Goal: Information Seeking & Learning: Get advice/opinions

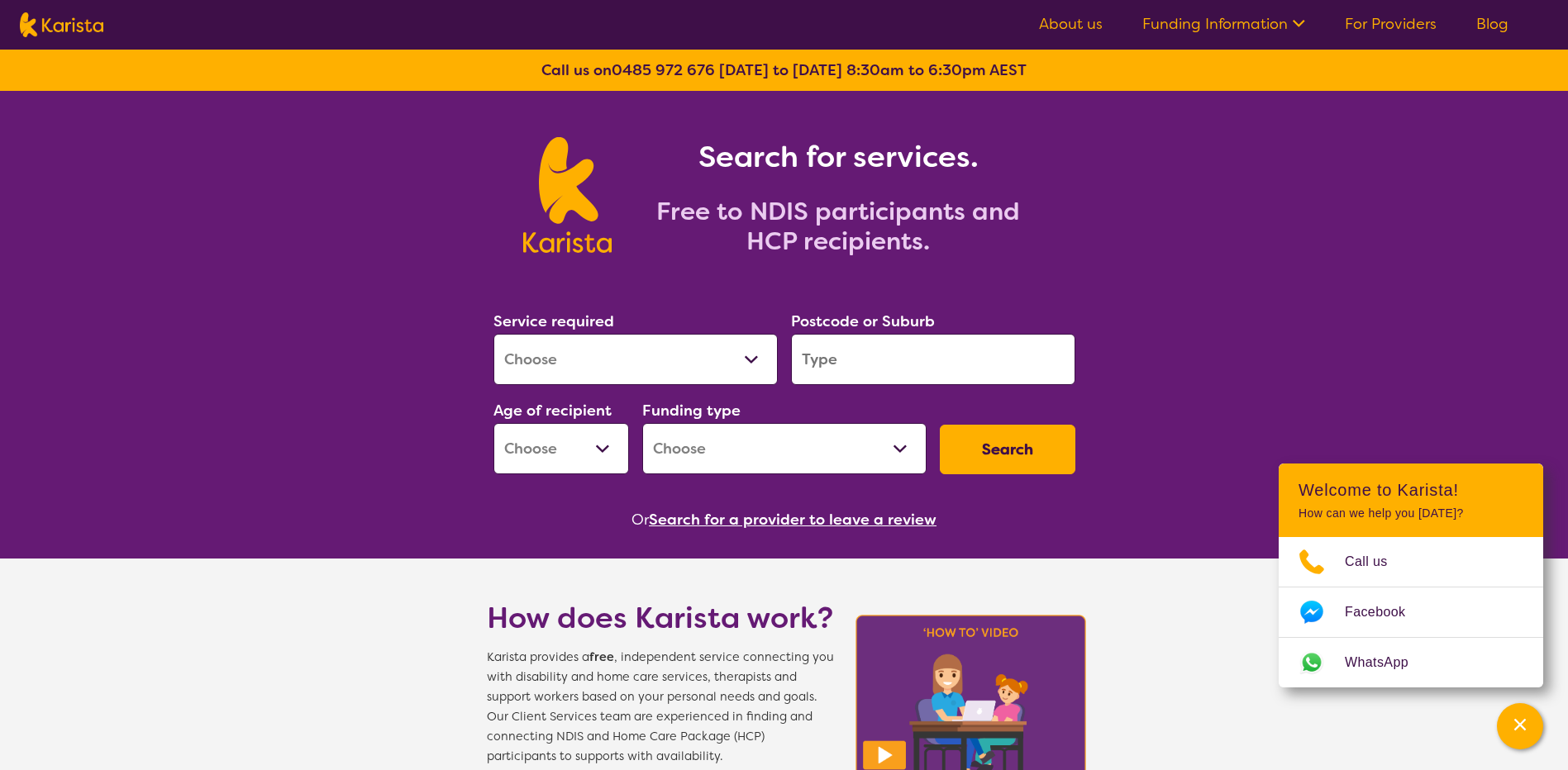
click at [749, 367] on select "Allied Health Assistant Assessment ([MEDICAL_DATA] or [MEDICAL_DATA]) Behaviour…" at bounding box center [636, 359] width 285 height 51
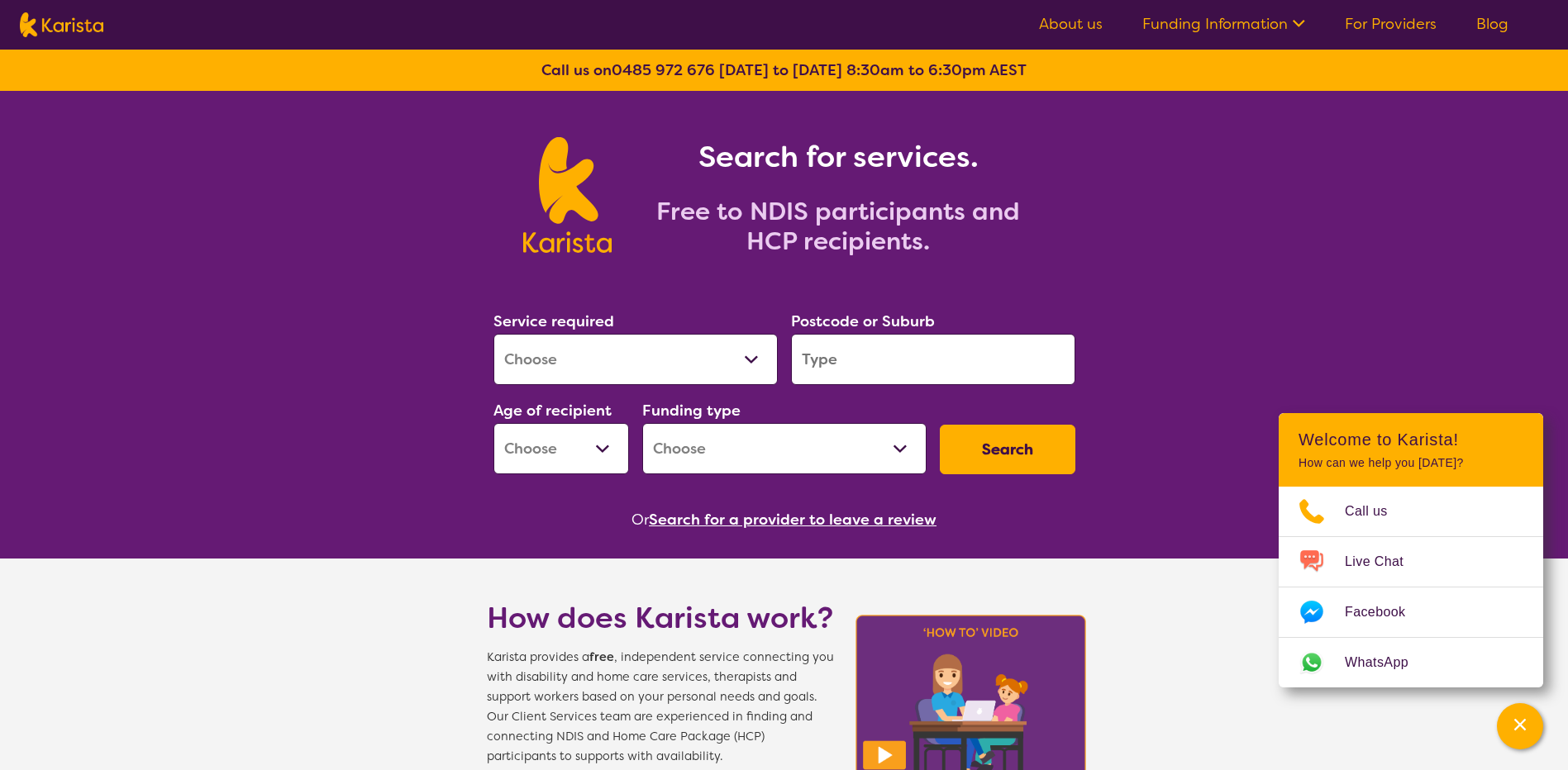
click at [640, 361] on select "Allied Health Assistant Assessment ([MEDICAL_DATA] or [MEDICAL_DATA]) Behaviour…" at bounding box center [636, 359] width 285 height 51
select select "[MEDICAL_DATA]"
click at [494, 334] on select "Allied Health Assistant Assessment ([MEDICAL_DATA] or [MEDICAL_DATA]) Behaviour…" at bounding box center [636, 359] width 285 height 51
click at [850, 354] on input "search" at bounding box center [933, 359] width 285 height 51
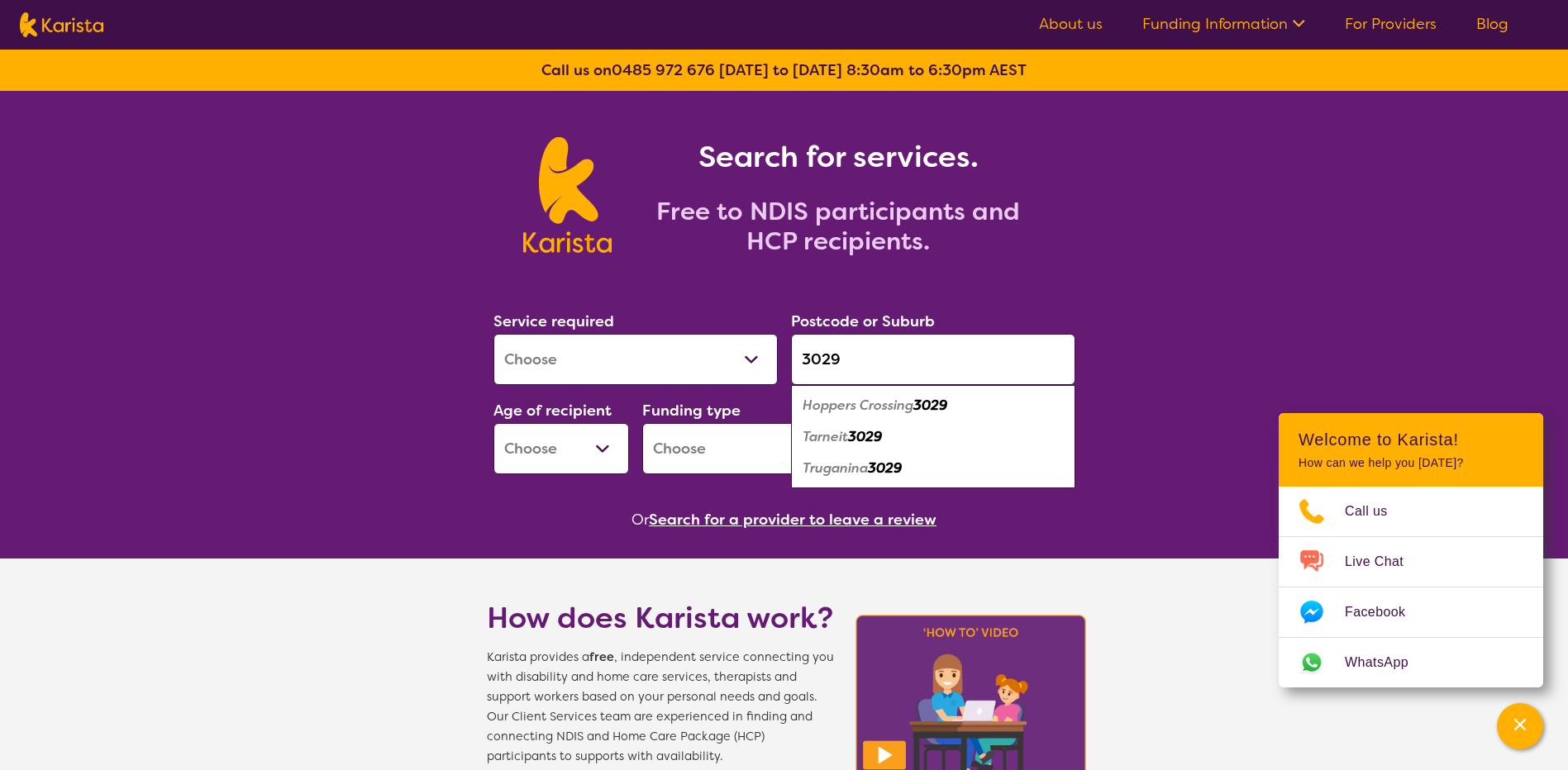
type input "3029"
click at [827, 440] on em "Tarneit" at bounding box center [825, 436] width 45 height 17
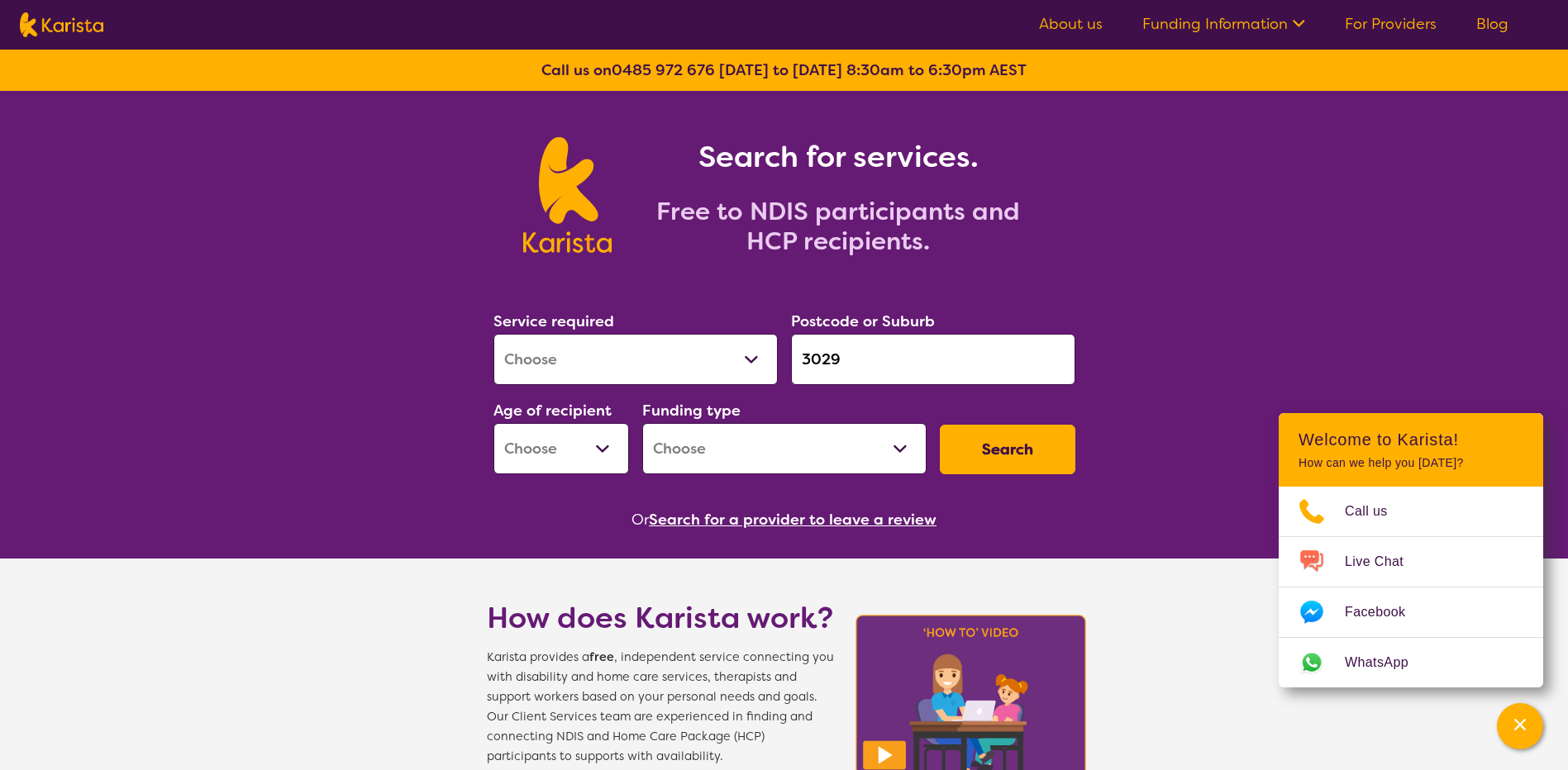
click at [594, 455] on select "Early Childhood - 0 to 9 Child - 10 to 11 Adolescent - 12 to 17 Adult - 18 to 6…" at bounding box center [561, 448] width 136 height 51
select select "EC"
click at [494, 423] on select "Early Childhood - 0 to 9 Child - 10 to 11 Adolescent - 12 to 17 Adult - 18 to 6…" at bounding box center [561, 448] width 136 height 51
click at [897, 447] on select "Home Care Package (HCP) National Disability Insurance Scheme (NDIS) I don't know" at bounding box center [785, 448] width 285 height 51
select select "NDIS"
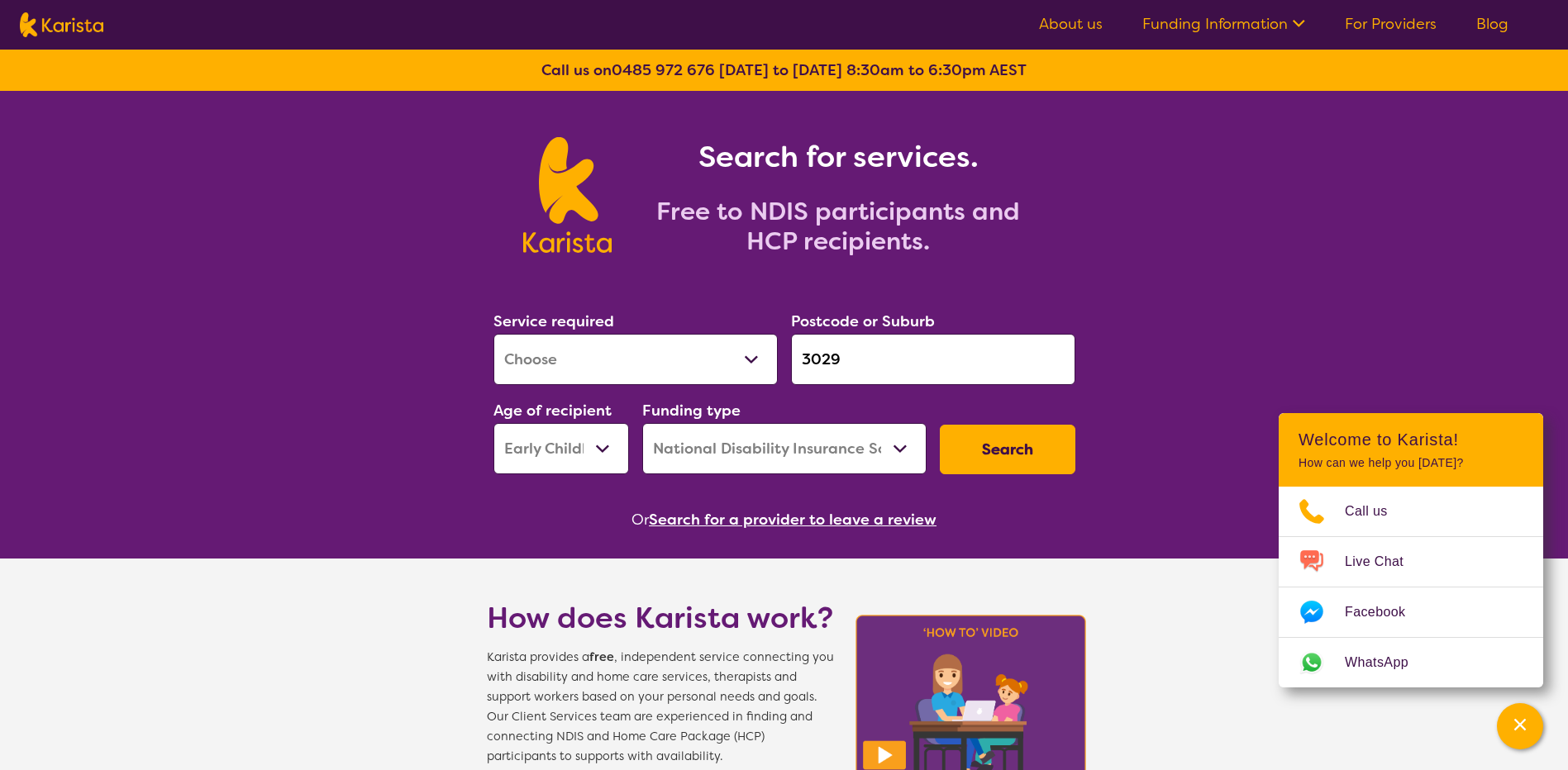
click at [643, 423] on select "Home Care Package (HCP) National Disability Insurance Scheme (NDIS) I don't know" at bounding box center [785, 448] width 285 height 51
click at [1003, 461] on button "Search" at bounding box center [1008, 449] width 136 height 49
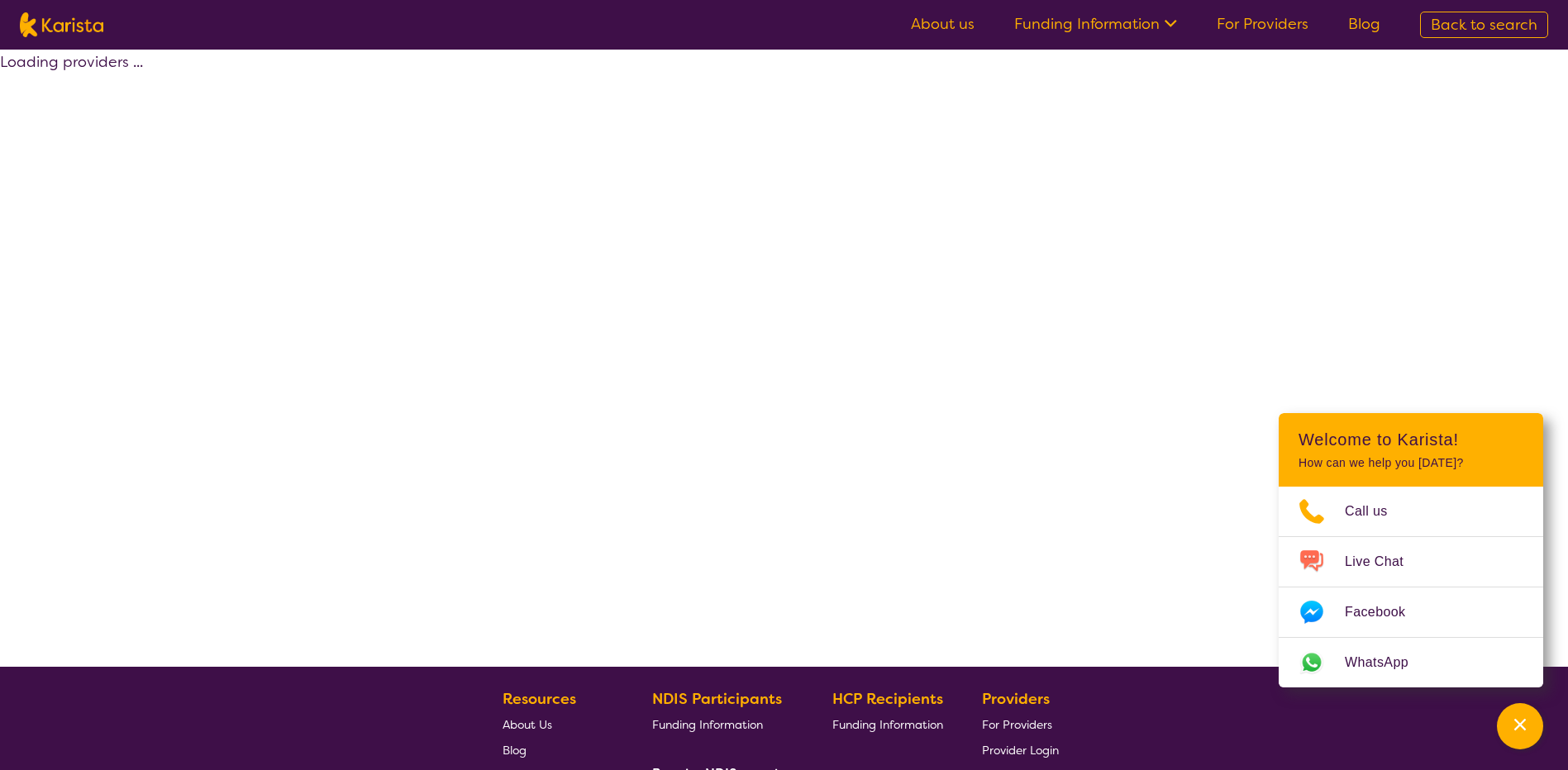
select select "by_score"
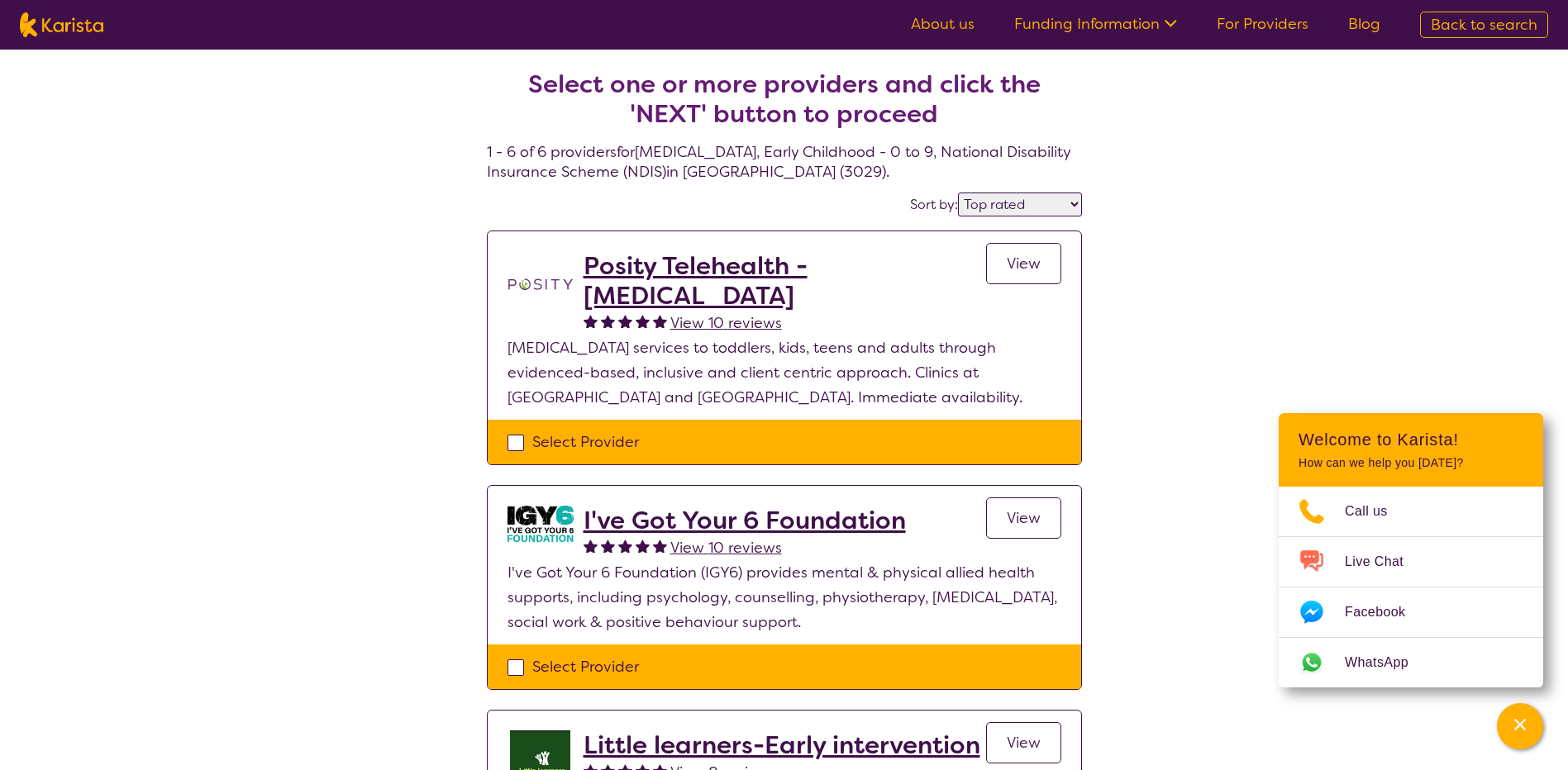
click at [1040, 275] on link "View" at bounding box center [1024, 263] width 75 height 42
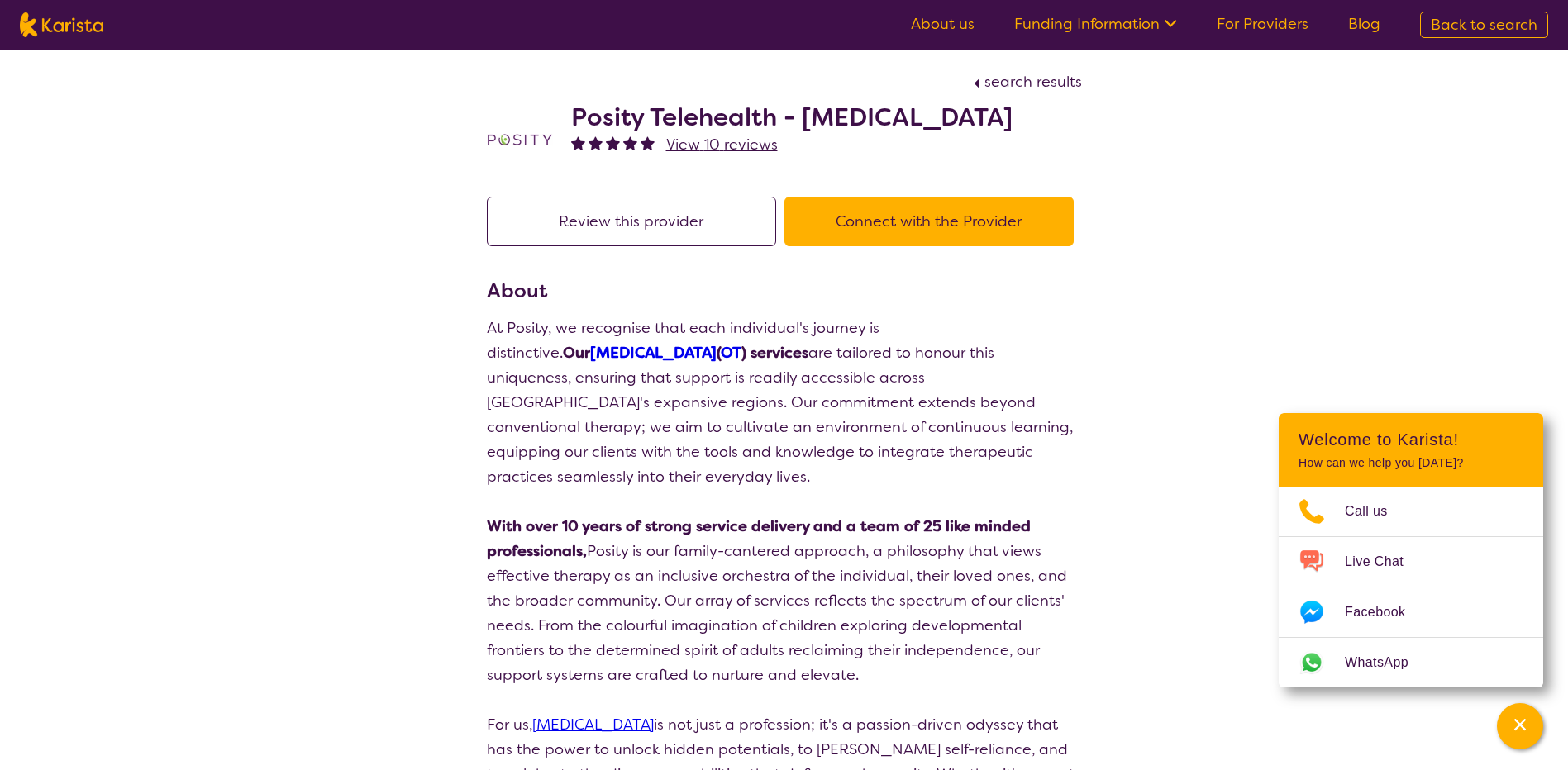
select select "by_score"
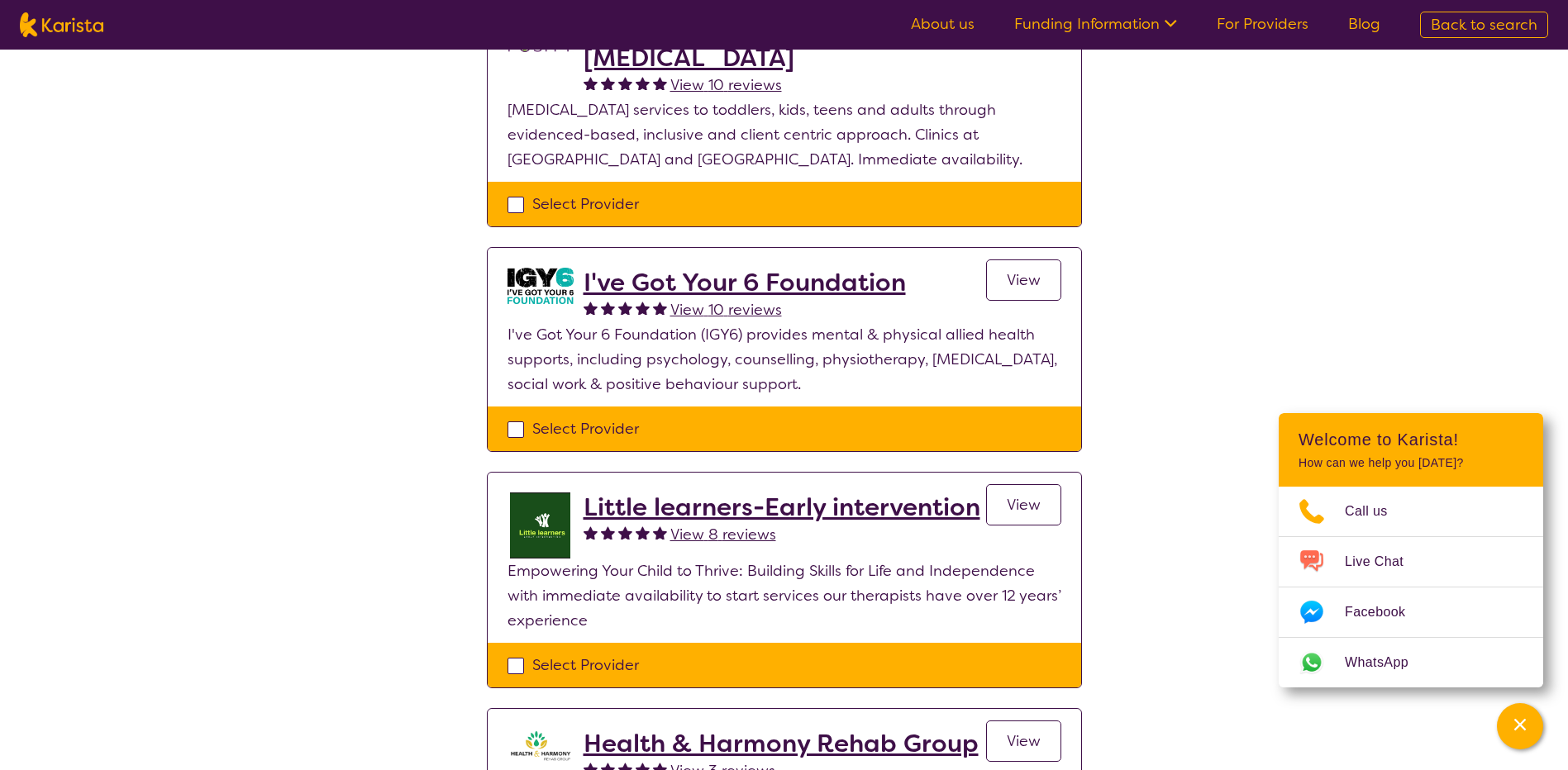
scroll to position [248, 0]
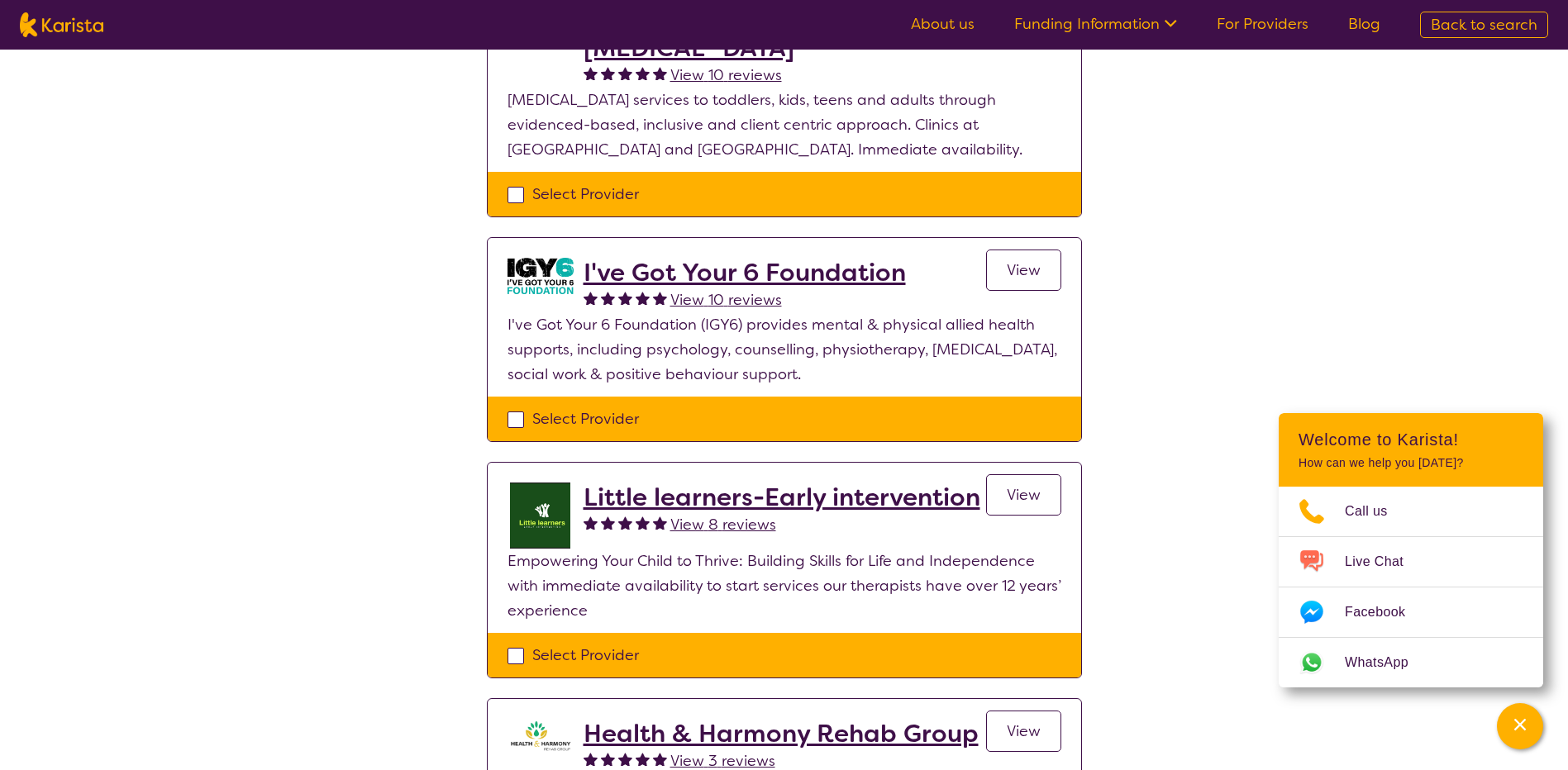
click at [772, 272] on h2 "I've Got Your 6 Foundation" at bounding box center [744, 272] width 322 height 30
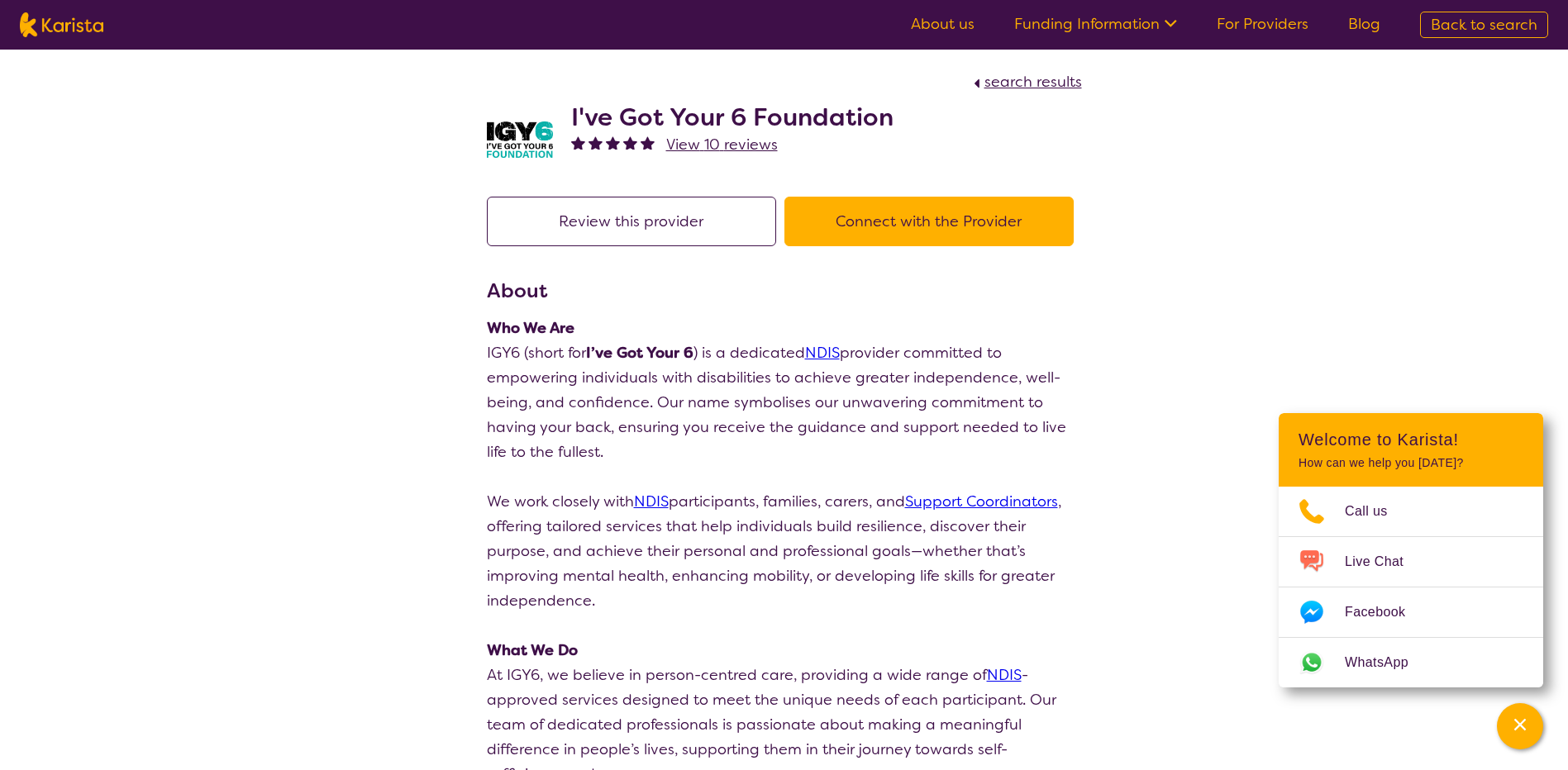
click at [1033, 80] on span "search results" at bounding box center [1033, 81] width 98 height 19
select select "by_score"
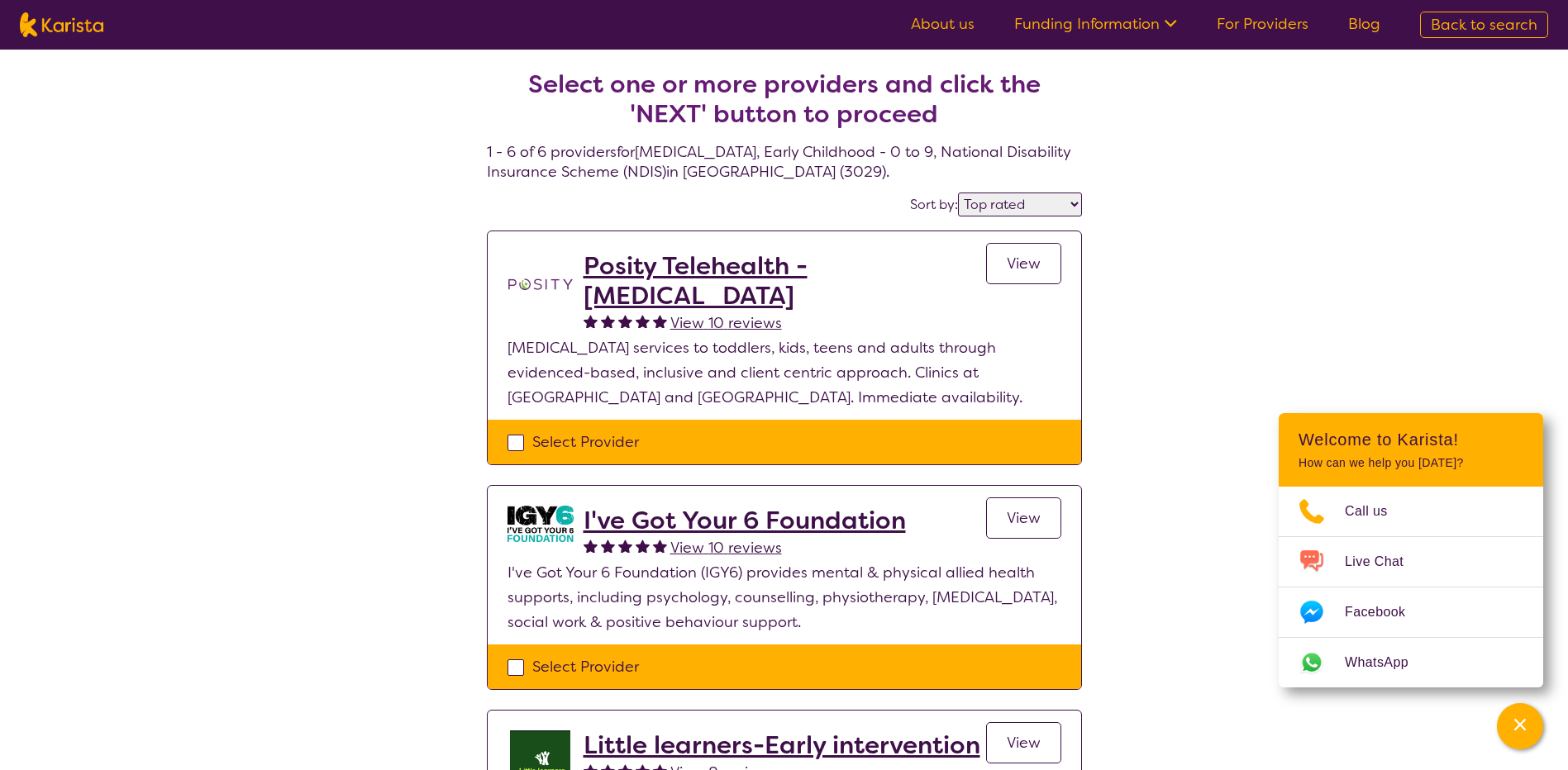
click at [518, 440] on div "Select Provider" at bounding box center [784, 442] width 554 height 25
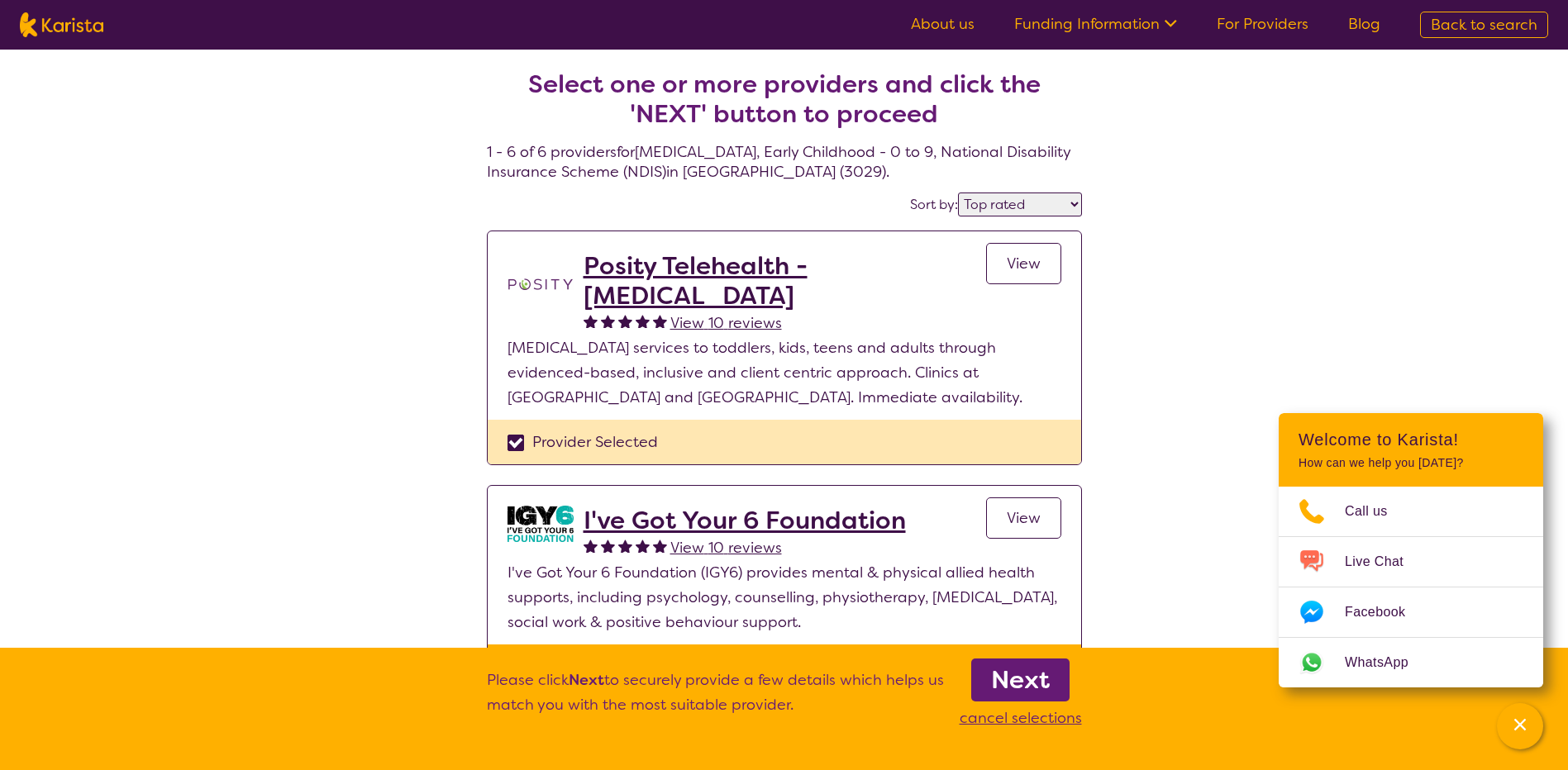
click at [514, 443] on div "Provider Selected" at bounding box center [784, 442] width 554 height 25
checkbox input "false"
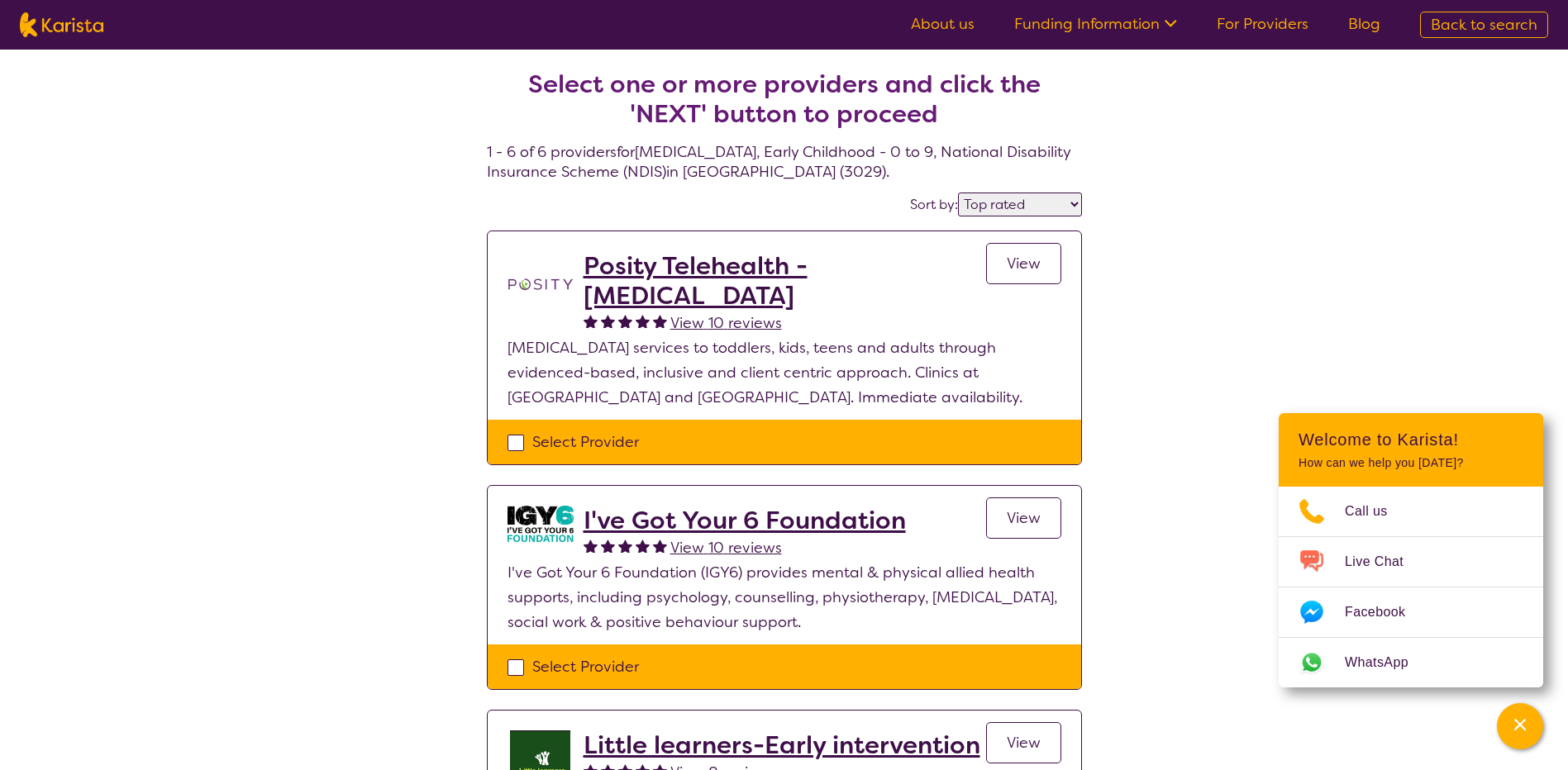
click at [605, 295] on h2 "Posity Telehealth - [MEDICAL_DATA]" at bounding box center [785, 281] width 403 height 59
